Goal: Navigation & Orientation: Find specific page/section

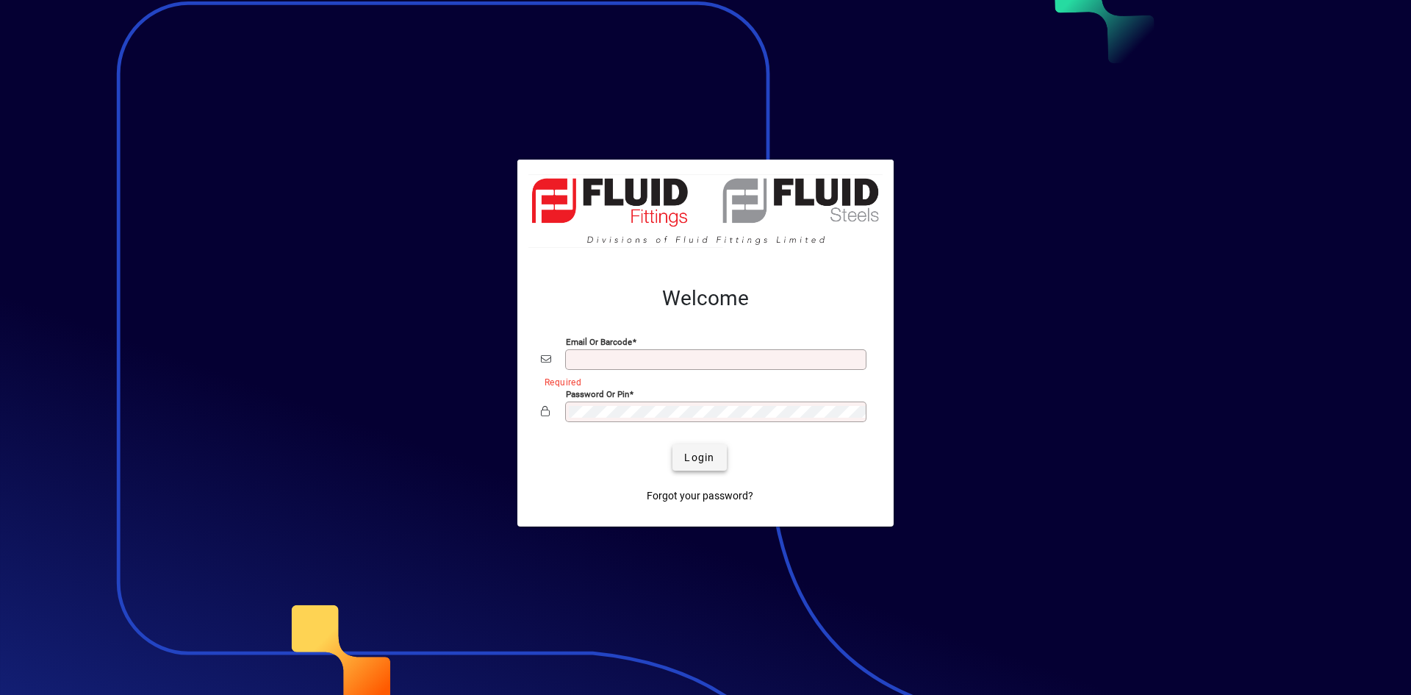
type input "**********"
click at [708, 458] on span "Login" at bounding box center [699, 457] width 30 height 15
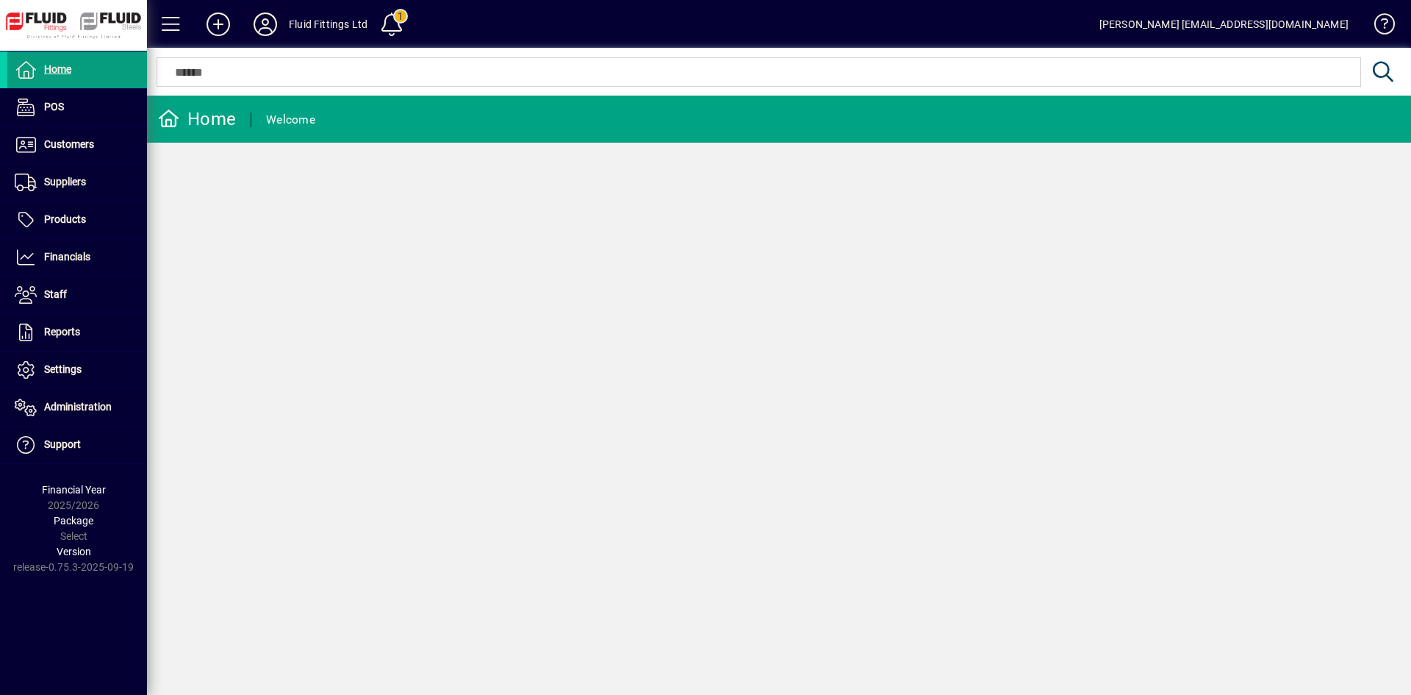
click at [258, 19] on icon at bounding box center [265, 24] width 29 height 24
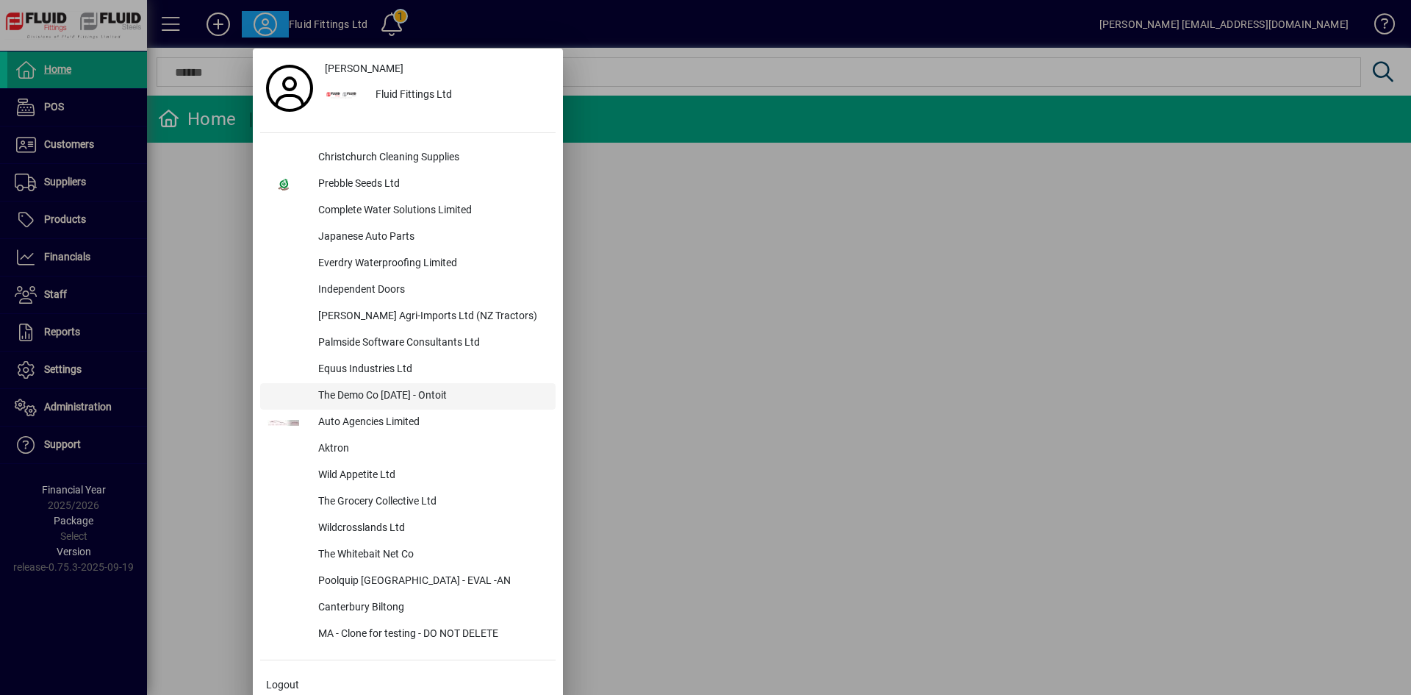
click at [385, 390] on div "The Demo Co [DATE] - Ontoit" at bounding box center [430, 396] width 249 height 26
